Goal: Transaction & Acquisition: Purchase product/service

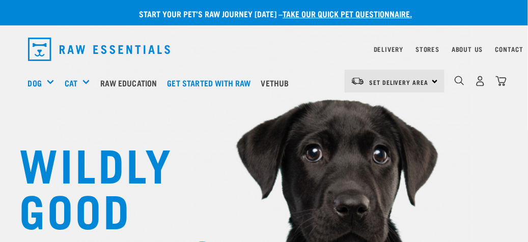
click at [434, 81] on div "Set Delivery Area North Island South Island" at bounding box center [395, 81] width 100 height 23
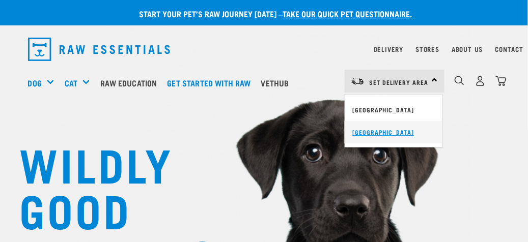
click at [380, 131] on link "[GEOGRAPHIC_DATA]" at bounding box center [394, 132] width 98 height 22
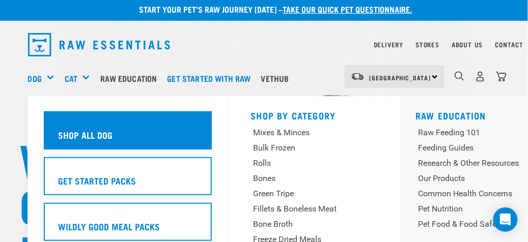
scroll to position [56, 0]
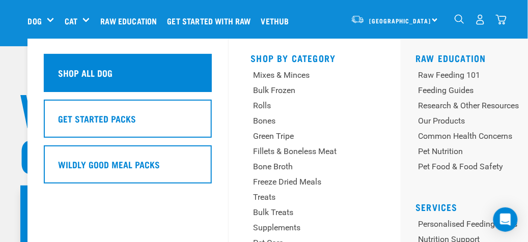
click at [66, 76] on h5 "Shop All Dog" at bounding box center [86, 72] width 55 height 13
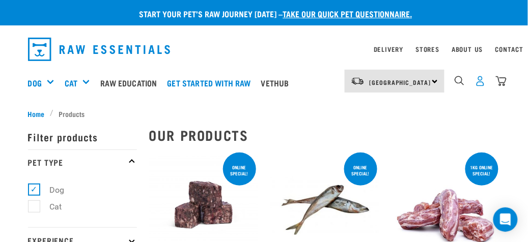
click at [480, 83] on img "dropdown navigation" at bounding box center [480, 81] width 11 height 11
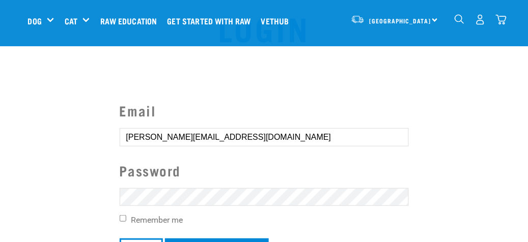
scroll to position [102, 0]
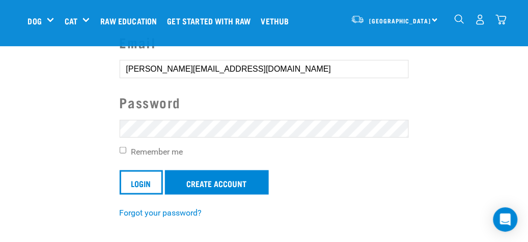
click at [124, 149] on input "Remember me" at bounding box center [123, 150] width 7 height 7
checkbox input "true"
click at [136, 179] on input "Login" at bounding box center [141, 183] width 43 height 24
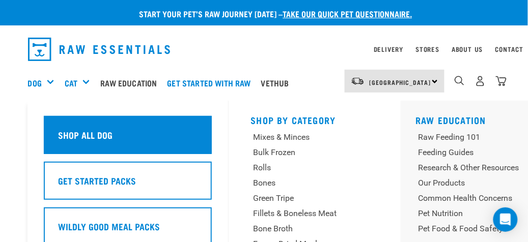
click at [71, 132] on h5 "Shop All Dog" at bounding box center [86, 134] width 55 height 13
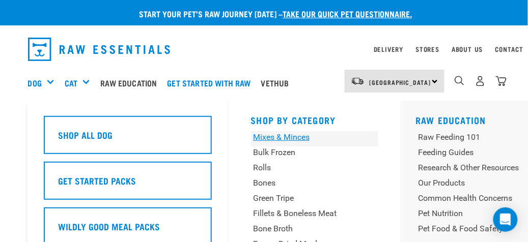
click at [268, 137] on div "Mixes & Minces" at bounding box center [304, 137] width 100 height 12
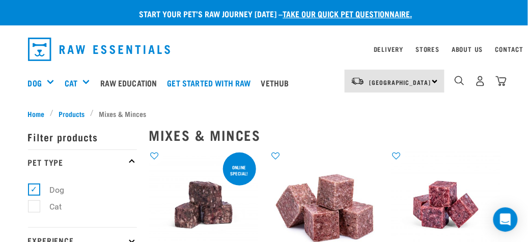
scroll to position [51, 0]
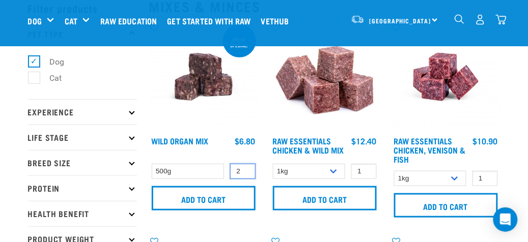
type input "2"
click at [245, 168] on input "2" at bounding box center [242, 172] width 25 height 16
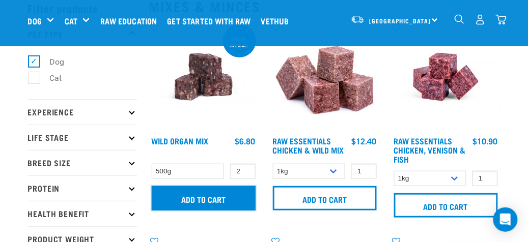
click at [208, 198] on input "Add to cart" at bounding box center [204, 198] width 104 height 24
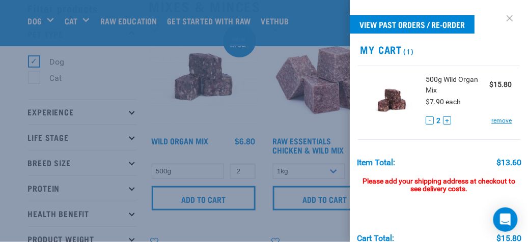
click at [504, 16] on link at bounding box center [510, 18] width 16 height 16
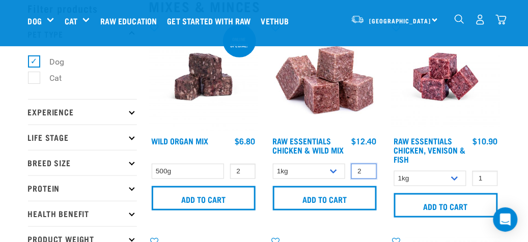
type input "2"
click at [366, 168] on input "2" at bounding box center [364, 172] width 25 height 16
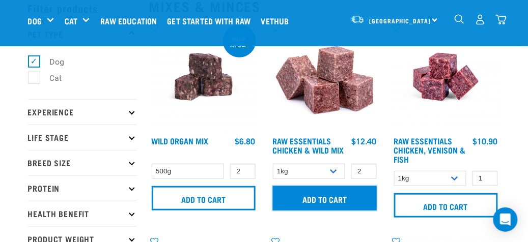
click at [336, 197] on input "Add to cart" at bounding box center [325, 198] width 104 height 24
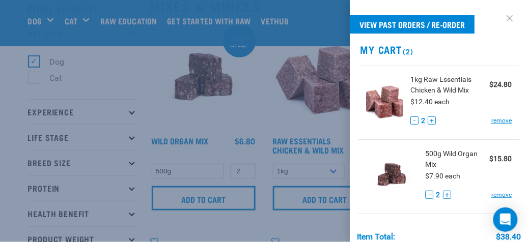
click at [503, 16] on link at bounding box center [510, 18] width 16 height 16
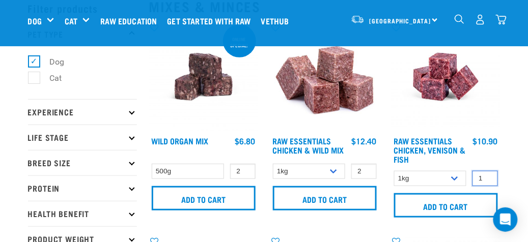
click at [488, 174] on input "1" at bounding box center [485, 179] width 25 height 16
type input "2"
click at [487, 175] on input "2" at bounding box center [485, 179] width 25 height 16
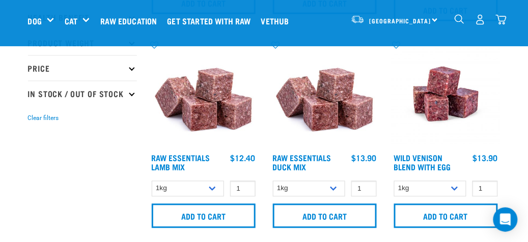
scroll to position [255, 0]
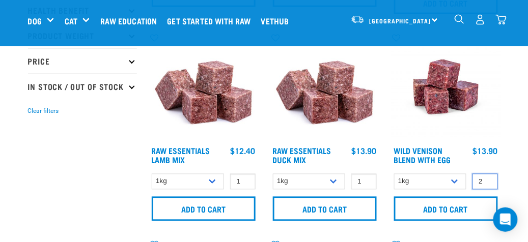
type input "2"
click at [488, 178] on input "2" at bounding box center [485, 182] width 25 height 16
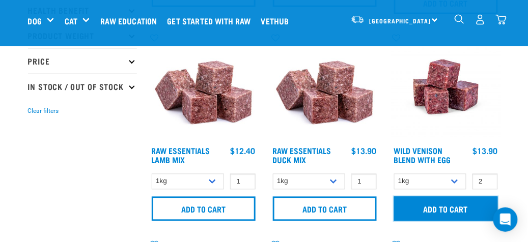
click at [452, 209] on input "Add to cart" at bounding box center [446, 209] width 104 height 24
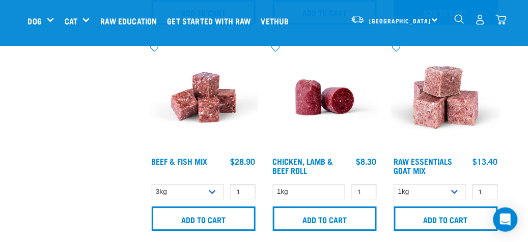
scroll to position [458, 0]
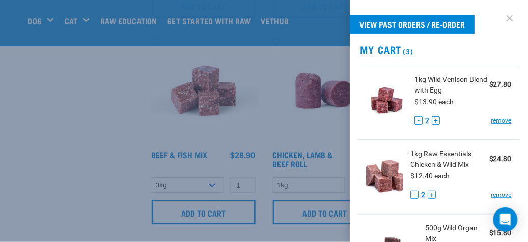
click at [502, 16] on link at bounding box center [510, 18] width 16 height 16
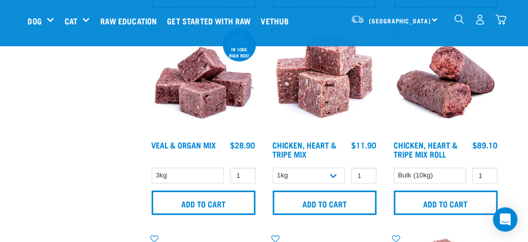
scroll to position [662, 0]
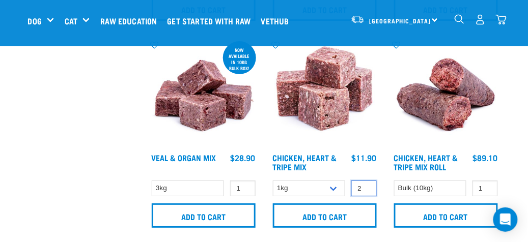
type input "2"
click at [366, 184] on input "2" at bounding box center [364, 189] width 25 height 16
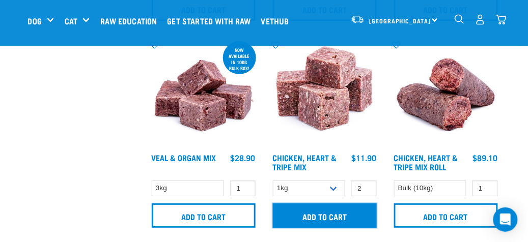
click at [322, 214] on input "Add to cart" at bounding box center [325, 216] width 104 height 24
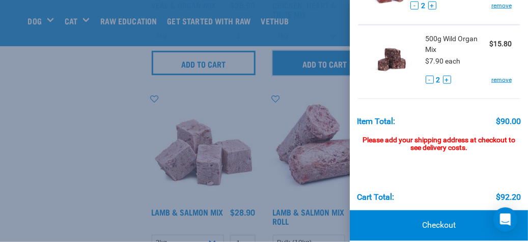
scroll to position [273, 0]
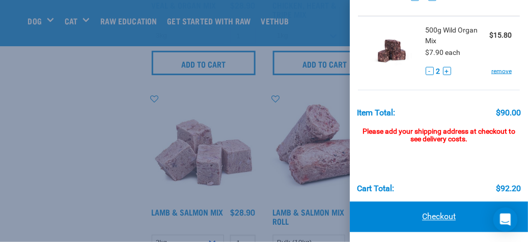
click at [439, 213] on link "Checkout" at bounding box center [439, 217] width 178 height 31
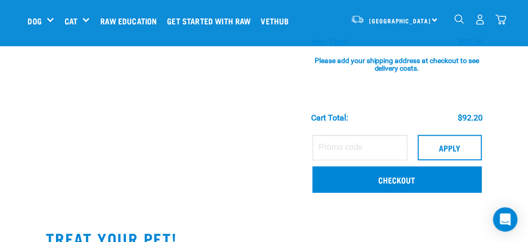
scroll to position [357, 0]
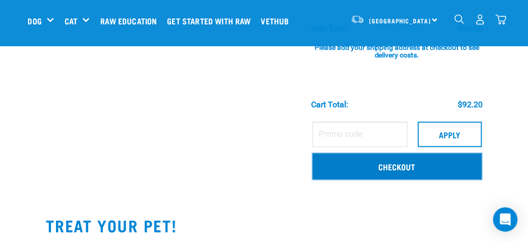
click at [398, 165] on link "Checkout" at bounding box center [398, 167] width 170 height 26
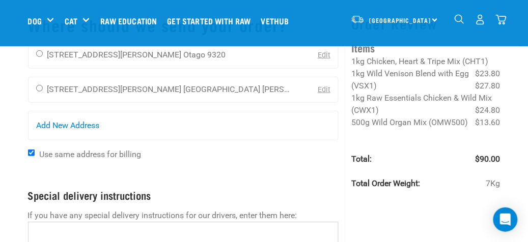
scroll to position [51, 0]
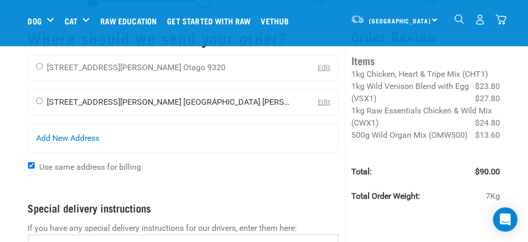
click at [39, 99] on input "radio" at bounding box center [39, 101] width 7 height 7
radio input "true"
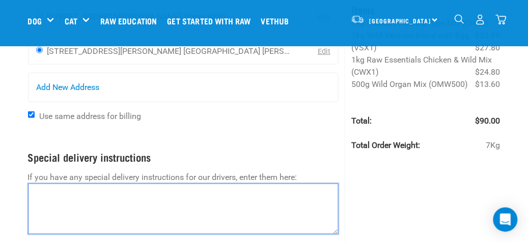
click at [37, 186] on textarea at bounding box center [183, 209] width 311 height 51
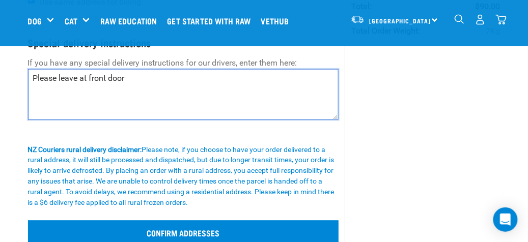
scroll to position [255, 0]
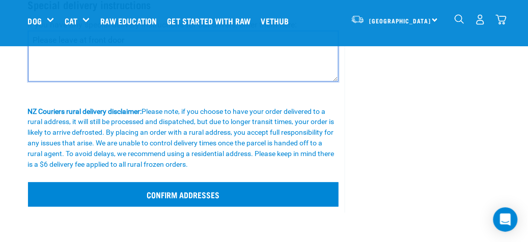
type textarea "Please leave at front door"
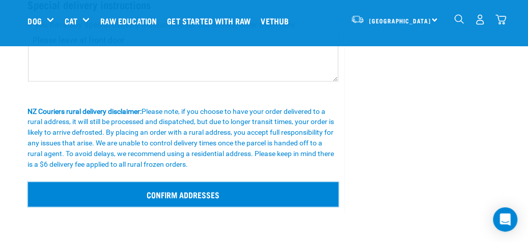
click at [225, 194] on input "Confirm addresses" at bounding box center [183, 195] width 311 height 24
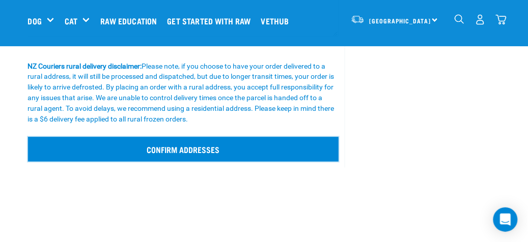
scroll to position [357, 0]
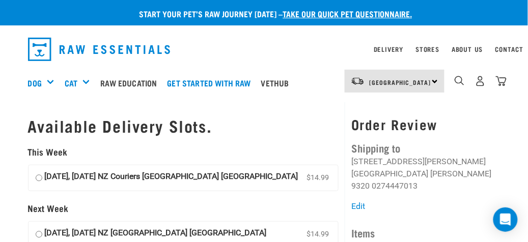
click at [36, 177] on input "17 October, Friday NZ Couriers South Island Long Haul $14.99" at bounding box center [39, 178] width 7 height 15
radio input "true"
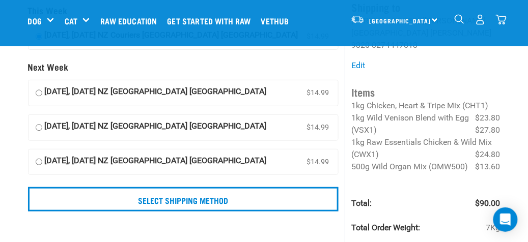
scroll to position [102, 0]
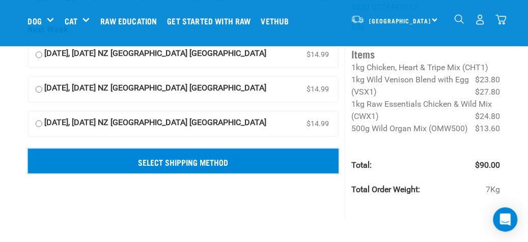
click at [245, 161] on input "Select Shipping Method" at bounding box center [183, 161] width 311 height 24
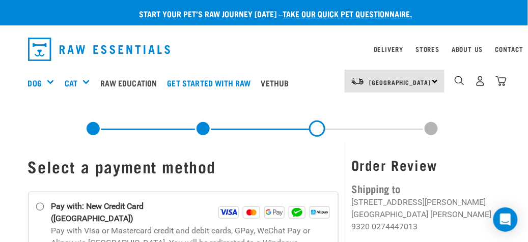
scroll to position [51, 0]
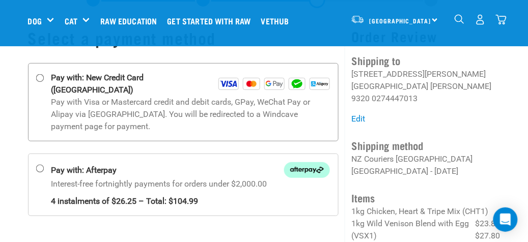
click at [40, 78] on input "Pay with: New Credit Card ([GEOGRAPHIC_DATA])" at bounding box center [40, 78] width 8 height 8
radio input "true"
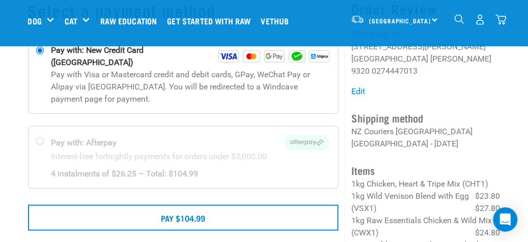
scroll to position [102, 0]
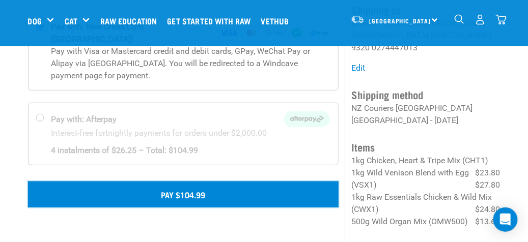
click at [228, 182] on button "Pay $104.99" at bounding box center [183, 194] width 311 height 25
